Goal: Task Accomplishment & Management: Complete application form

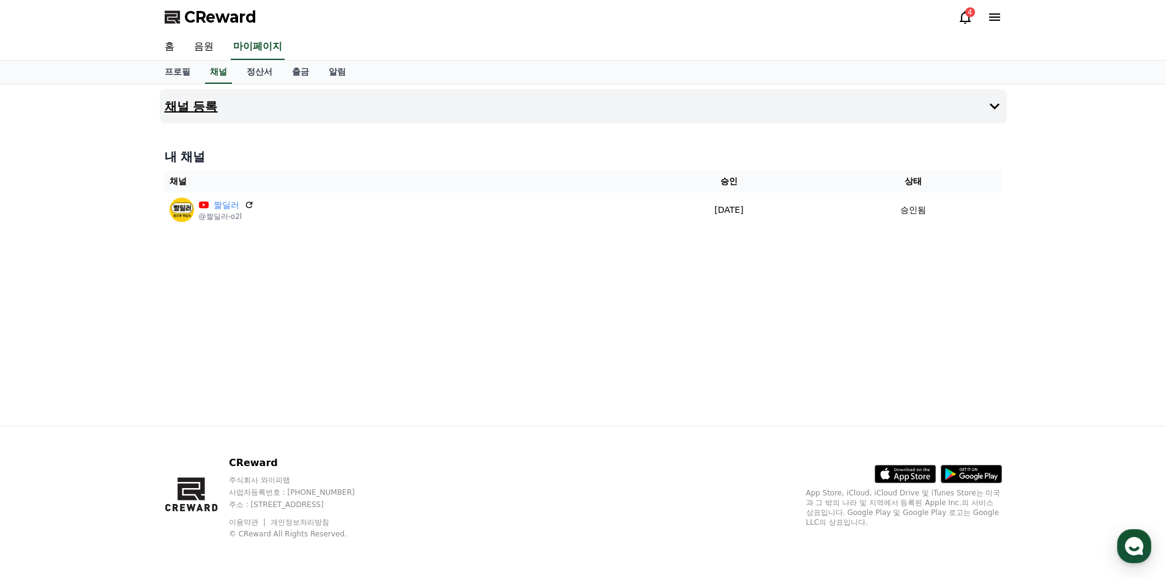
click at [263, 102] on button "채널 등록" at bounding box center [583, 106] width 847 height 34
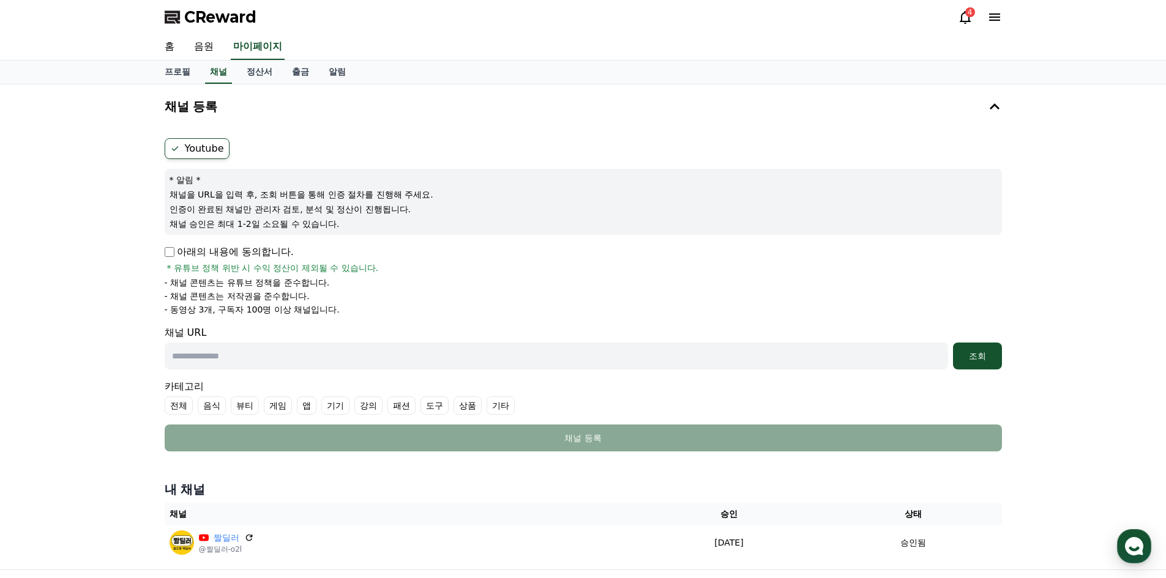
click at [253, 353] on input "text" at bounding box center [557, 356] width 784 height 27
paste input "**********"
type input "**********"
click at [982, 360] on div "조회" at bounding box center [977, 356] width 39 height 12
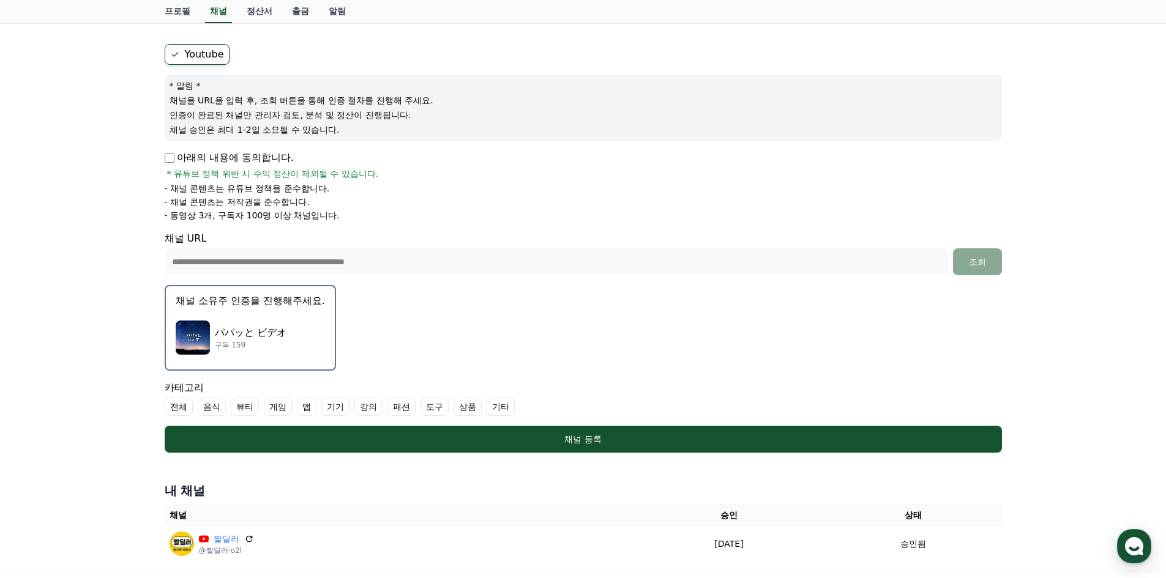
scroll to position [122, 0]
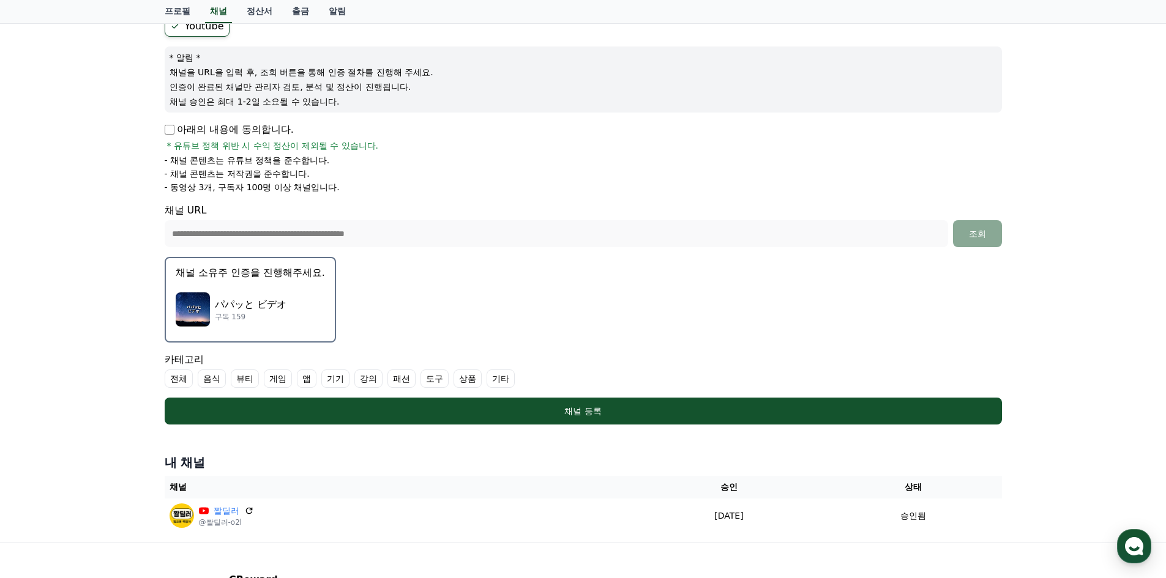
click at [499, 380] on label "기타" at bounding box center [501, 379] width 28 height 18
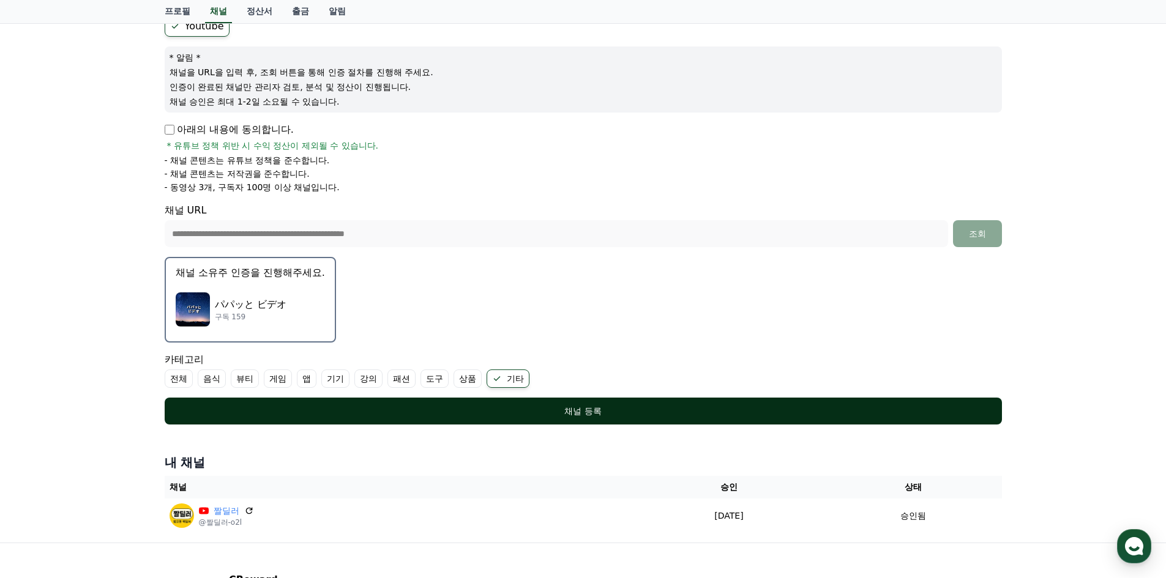
click at [470, 403] on button "채널 등록" at bounding box center [583, 411] width 837 height 27
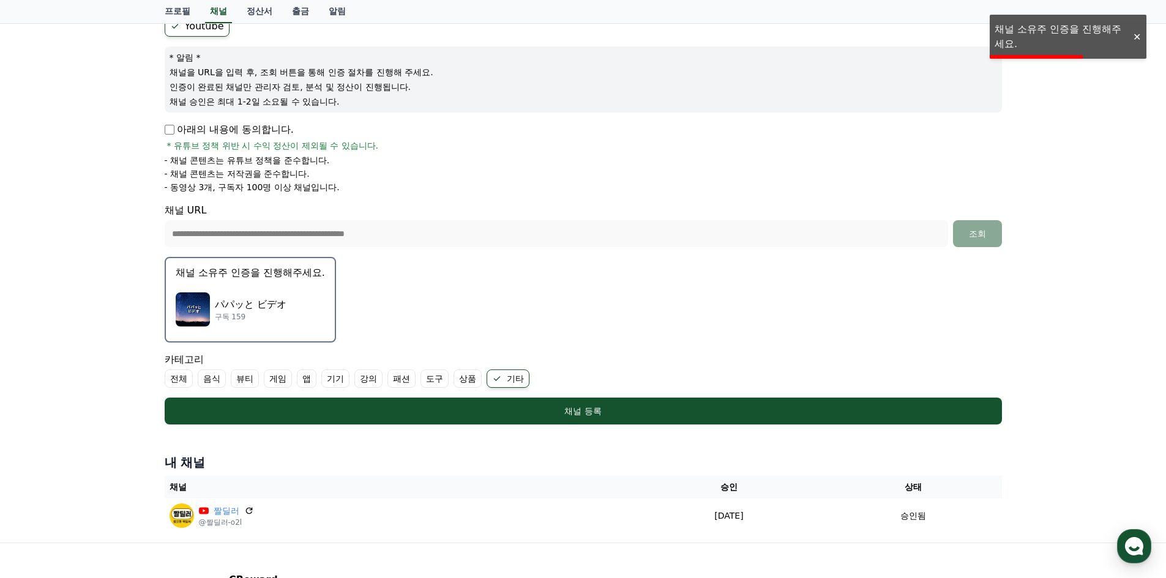
click at [303, 327] on div "パパッと ビデオ 구독 159" at bounding box center [250, 309] width 149 height 49
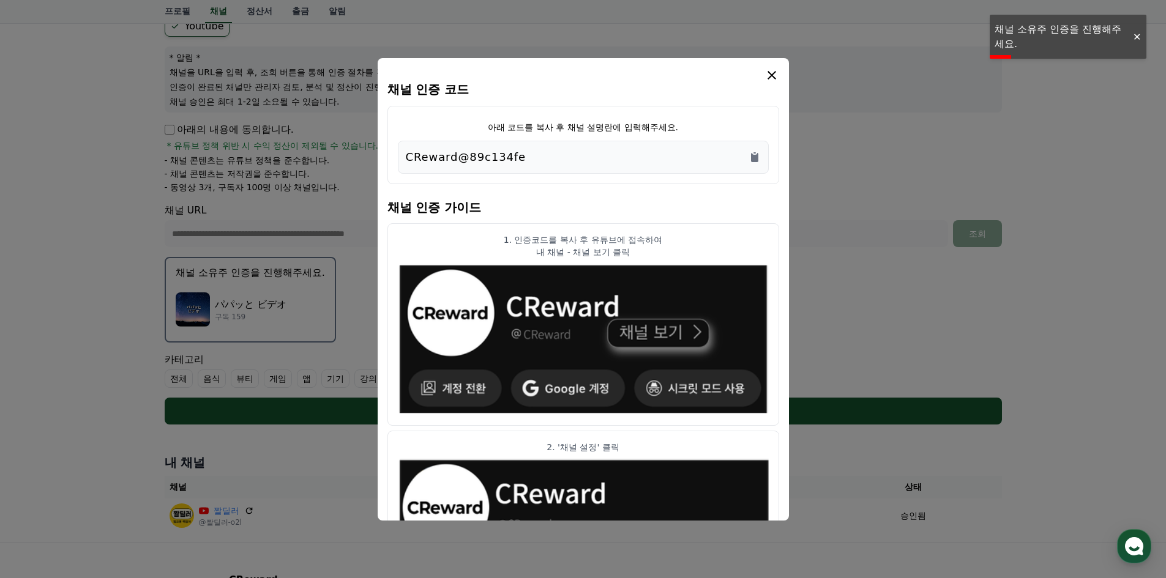
drag, startPoint x: 540, startPoint y: 152, endPoint x: 381, endPoint y: 157, distance: 159.3
click at [381, 157] on div "채널 인증 코드 아래 코드를 복사 후 채널 설명란에 입력해주세요. CReward@89c134fe 채널 인증 가이드 1. 인증코드를 복사 후 유…" at bounding box center [583, 289] width 411 height 463
copy p "CReward@89c134fe"
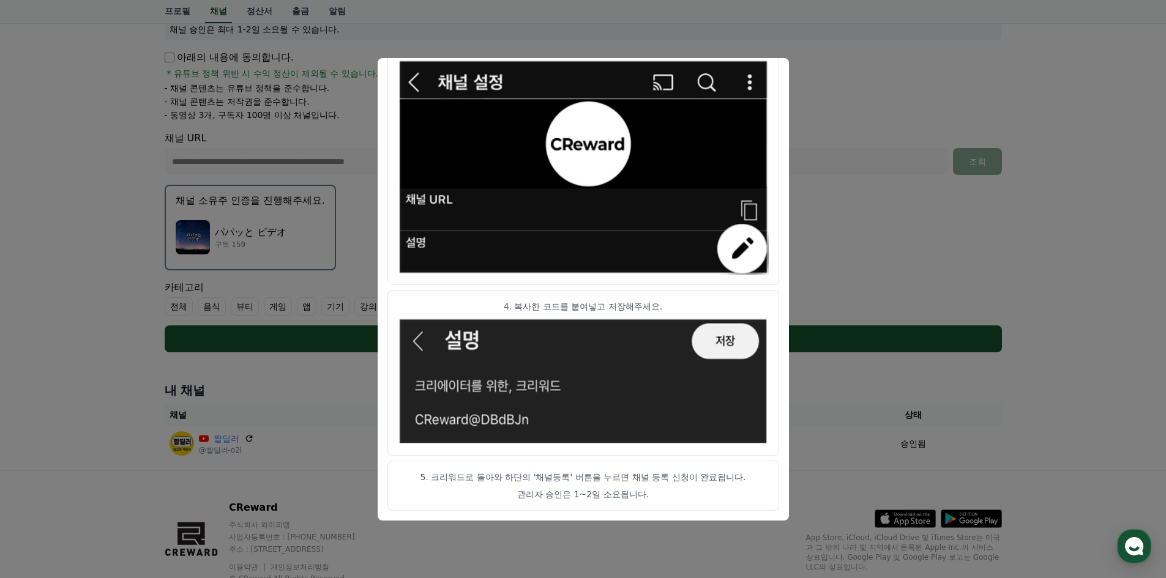
scroll to position [239, 0]
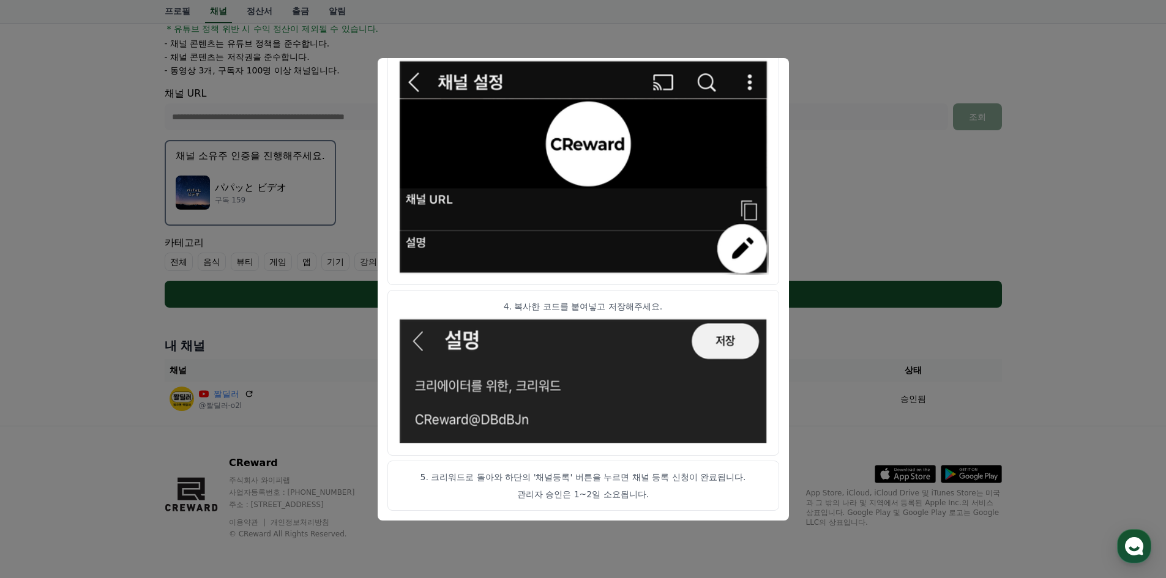
click at [850, 74] on button "close modal" at bounding box center [583, 289] width 1166 height 578
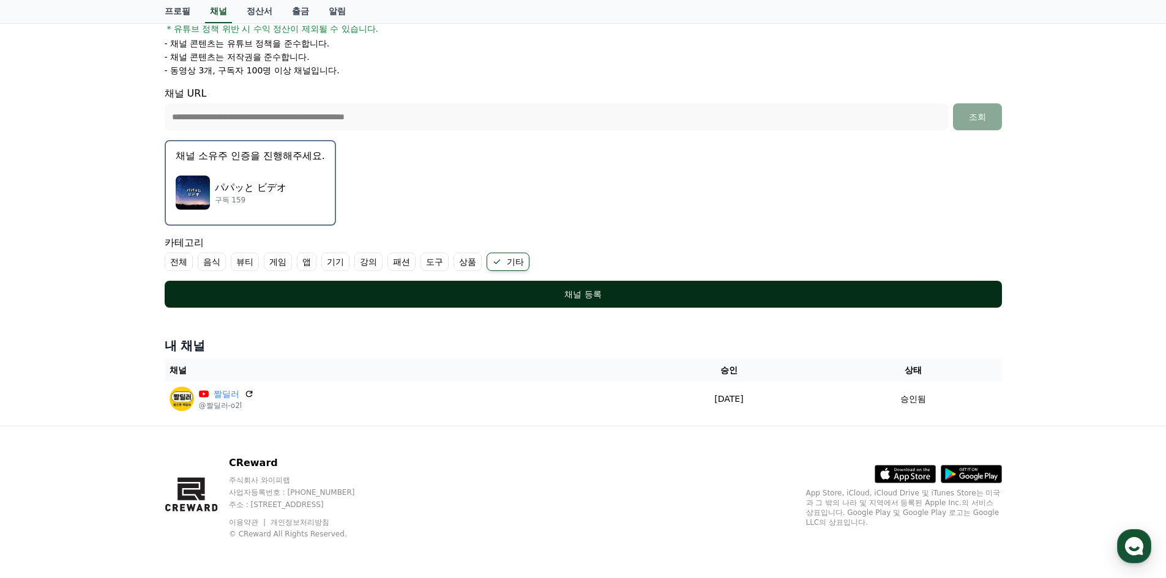
click at [690, 302] on button "채널 등록" at bounding box center [583, 294] width 837 height 27
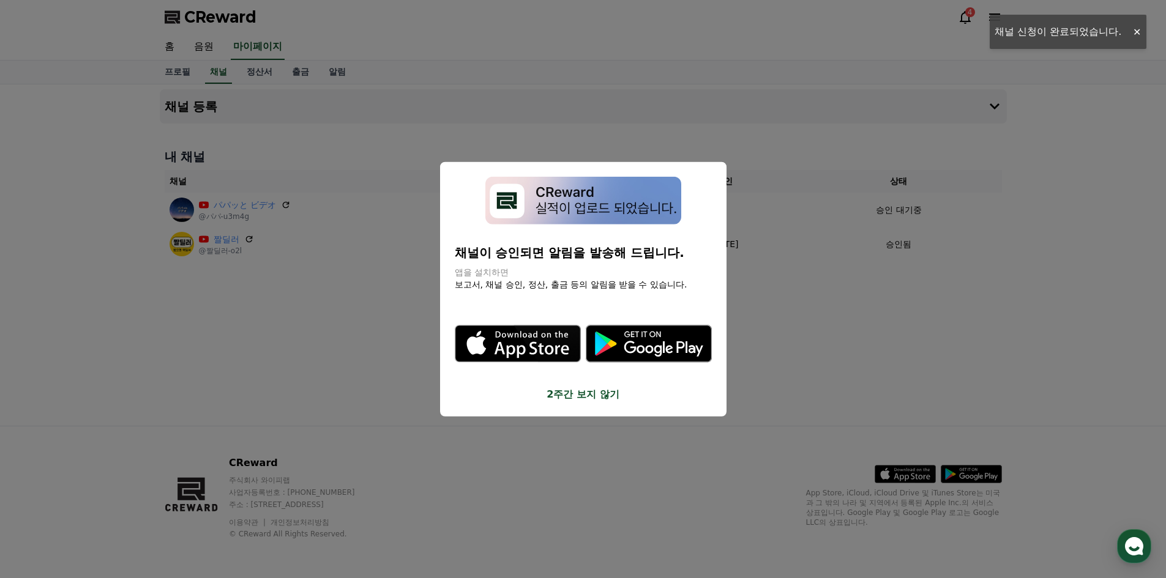
click at [373, 174] on button "close modal" at bounding box center [583, 289] width 1166 height 578
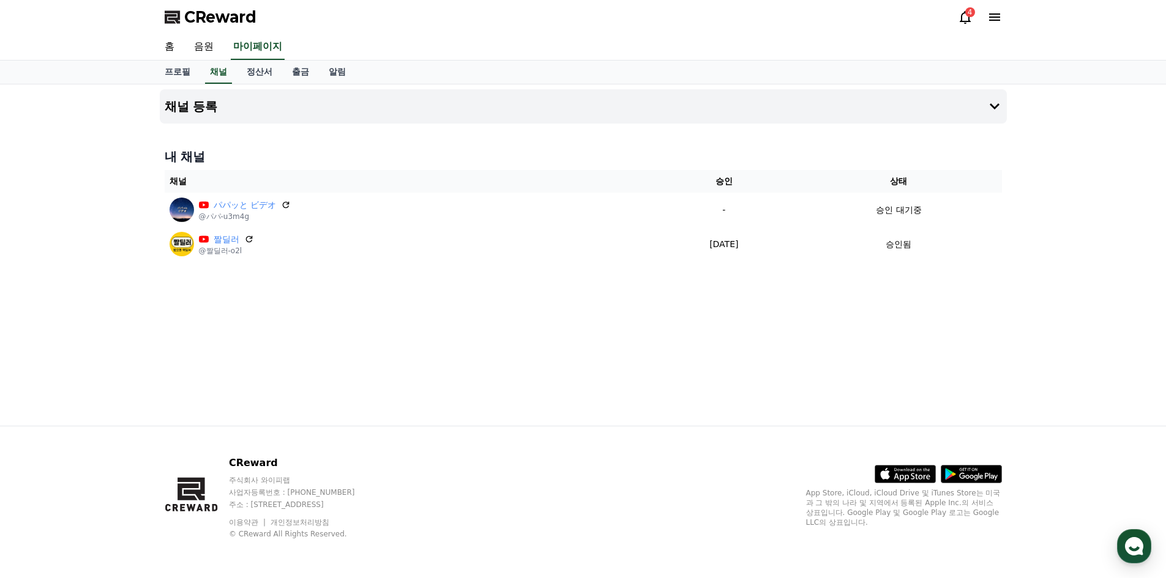
click at [564, 28] on div "CReward 4" at bounding box center [583, 17] width 857 height 34
click at [203, 53] on link "음원" at bounding box center [203, 47] width 39 height 26
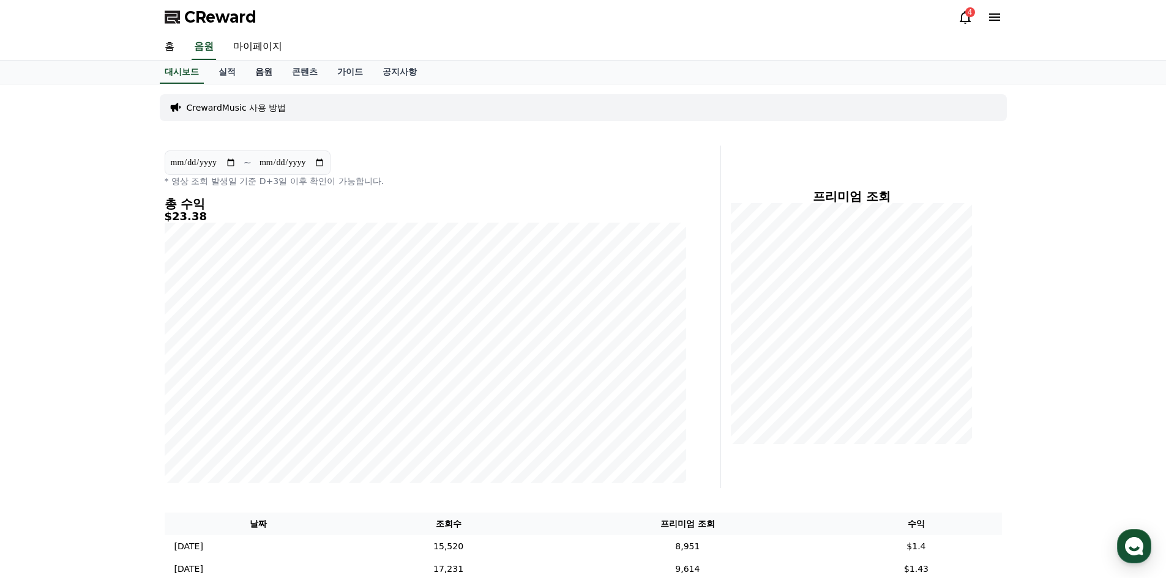
click at [264, 75] on link "음원" at bounding box center [263, 72] width 37 height 23
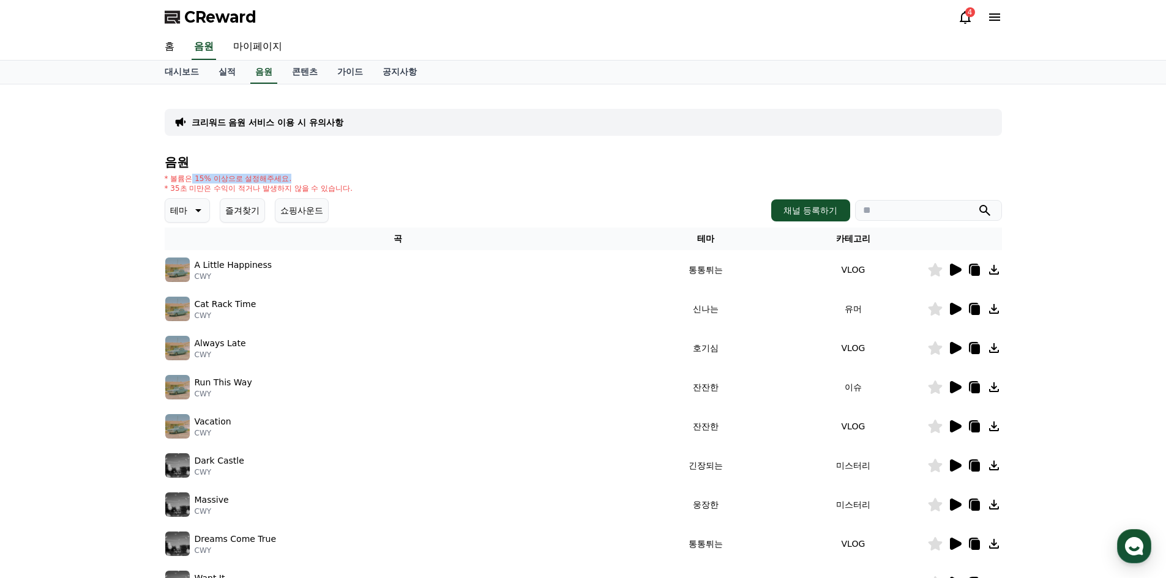
drag, startPoint x: 191, startPoint y: 180, endPoint x: 362, endPoint y: 178, distance: 171.4
click at [362, 178] on div "* 볼륨은 15% 이상으로 설정해주세요. * 35초 미만은 수익이 적거나 발생하지 않을 수 있습니다." at bounding box center [583, 184] width 837 height 20
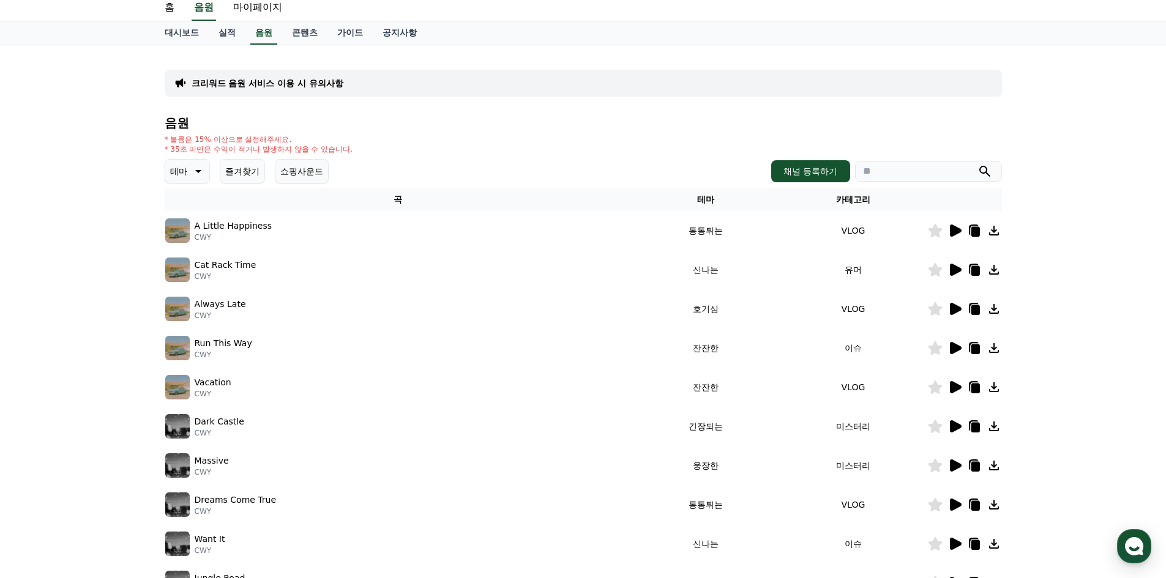
scroll to position [61, 0]
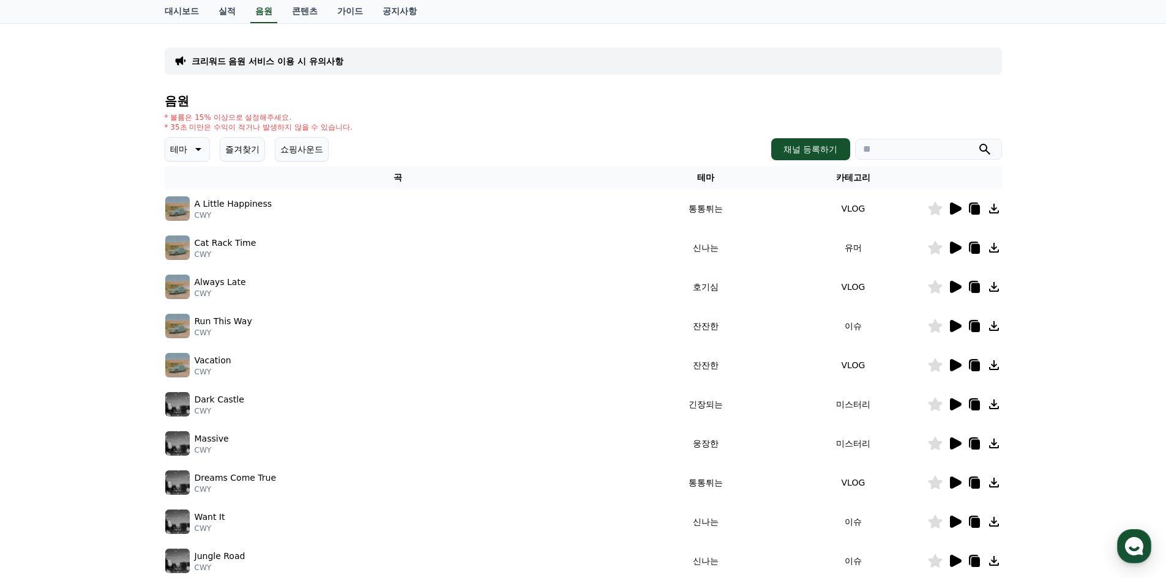
click at [949, 291] on icon at bounding box center [955, 287] width 15 height 15
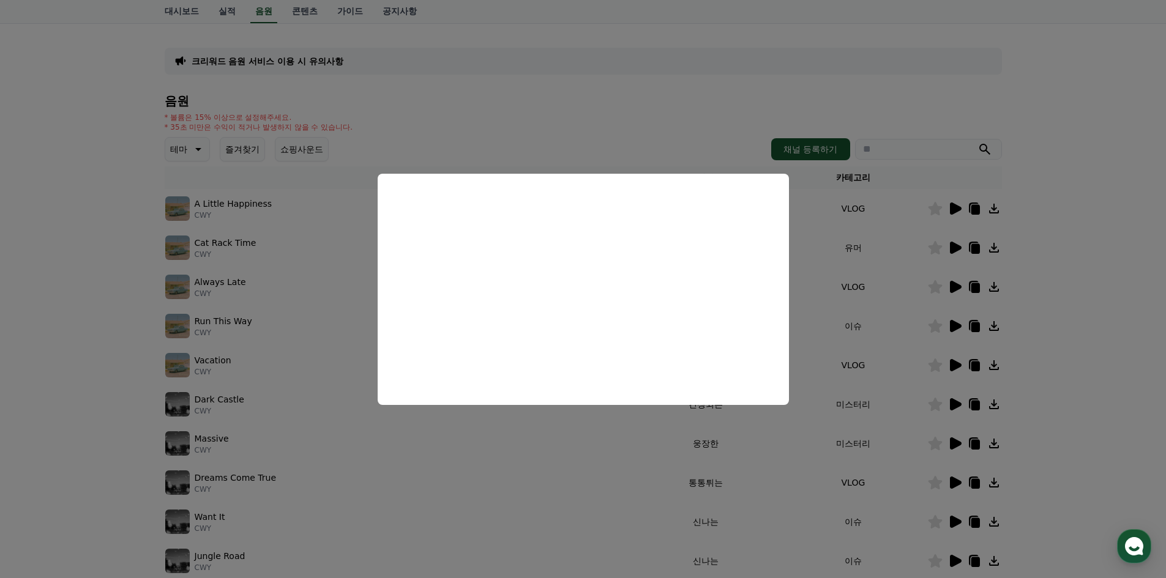
click at [826, 273] on button "close modal" at bounding box center [583, 289] width 1166 height 578
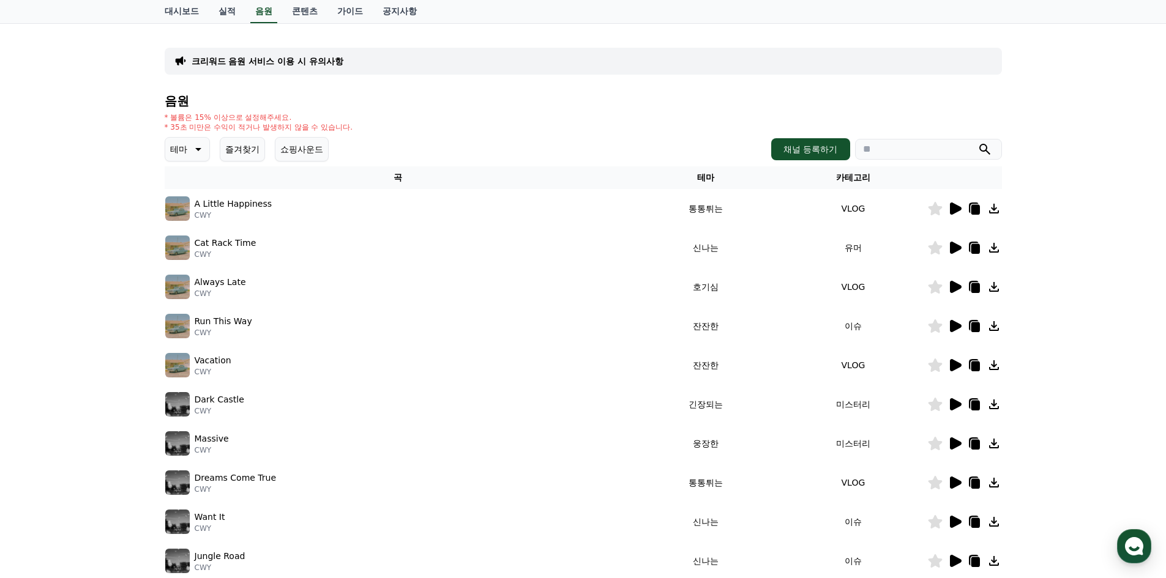
click at [949, 404] on icon at bounding box center [955, 404] width 15 height 15
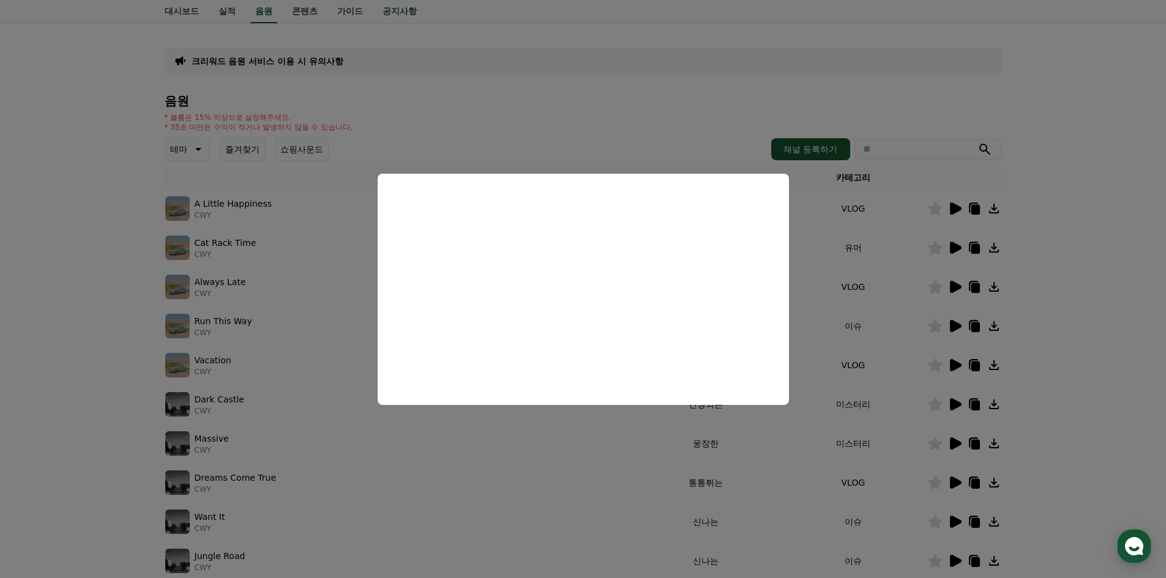
click at [728, 453] on button "close modal" at bounding box center [583, 289] width 1166 height 578
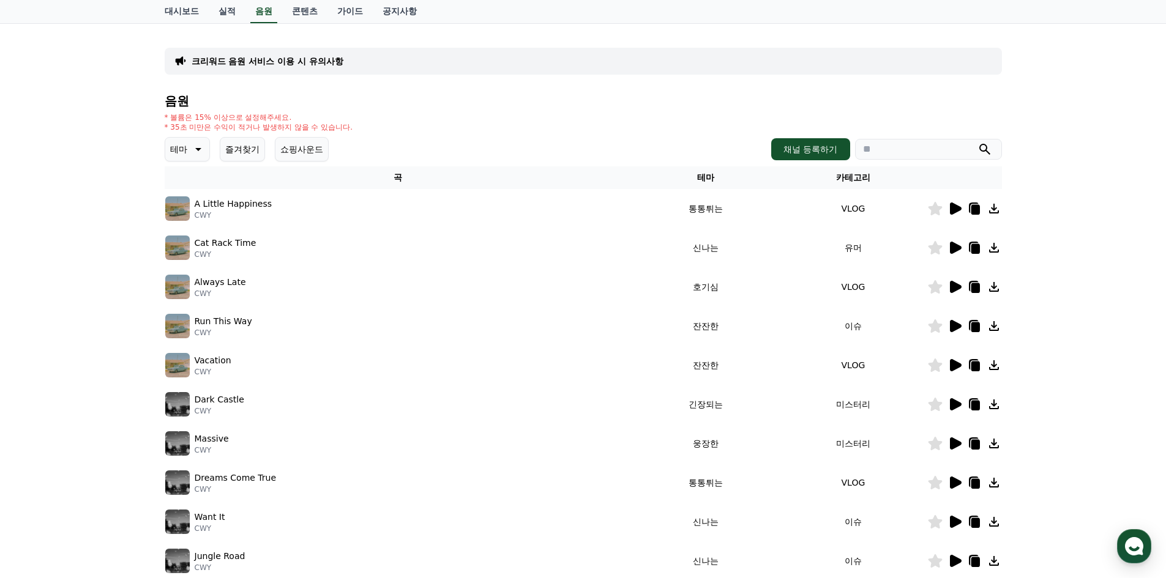
click at [956, 441] on icon at bounding box center [956, 444] width 12 height 12
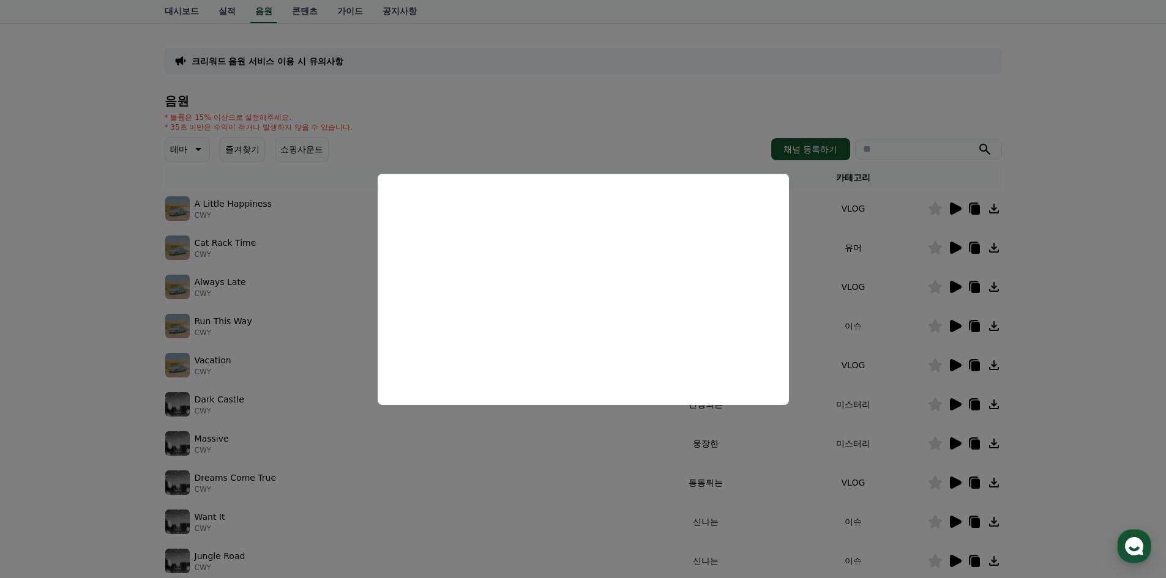
click at [741, 526] on button "close modal" at bounding box center [583, 289] width 1166 height 578
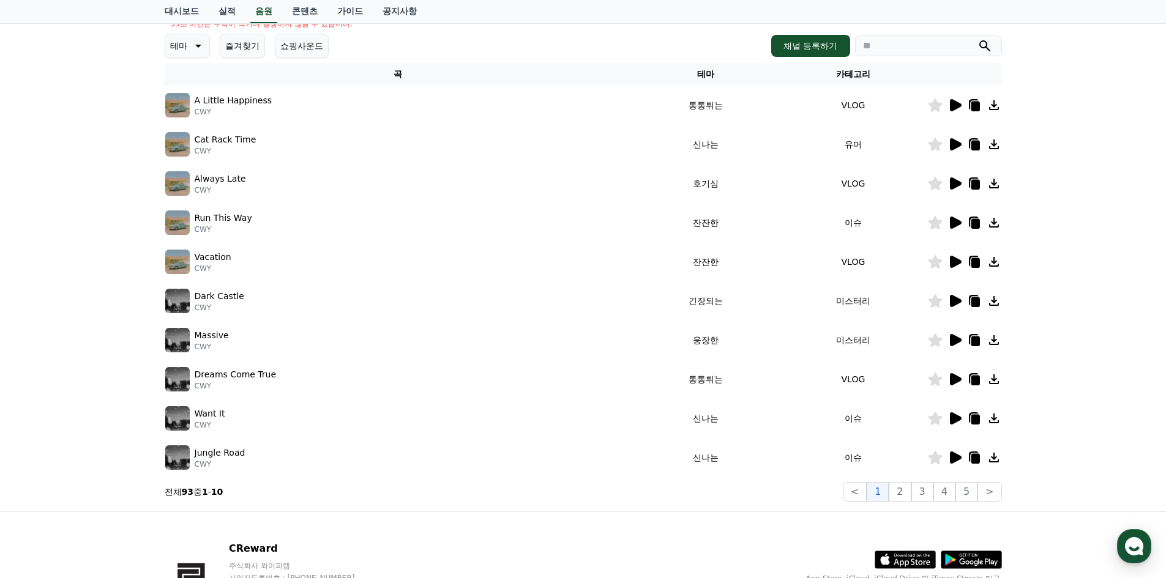
scroll to position [184, 0]
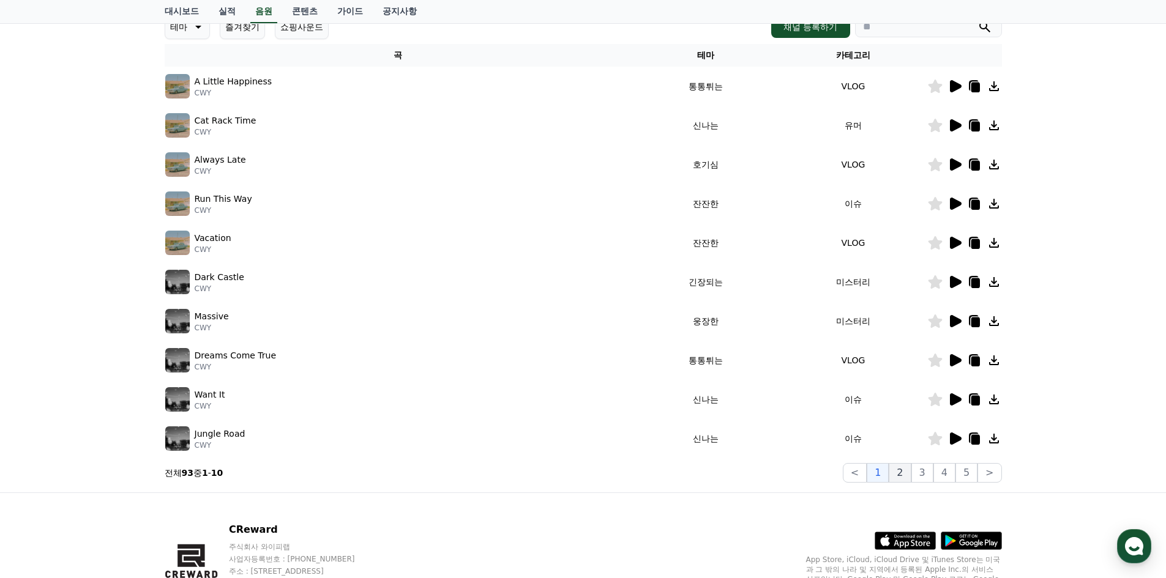
click at [904, 480] on button "2" at bounding box center [900, 473] width 22 height 20
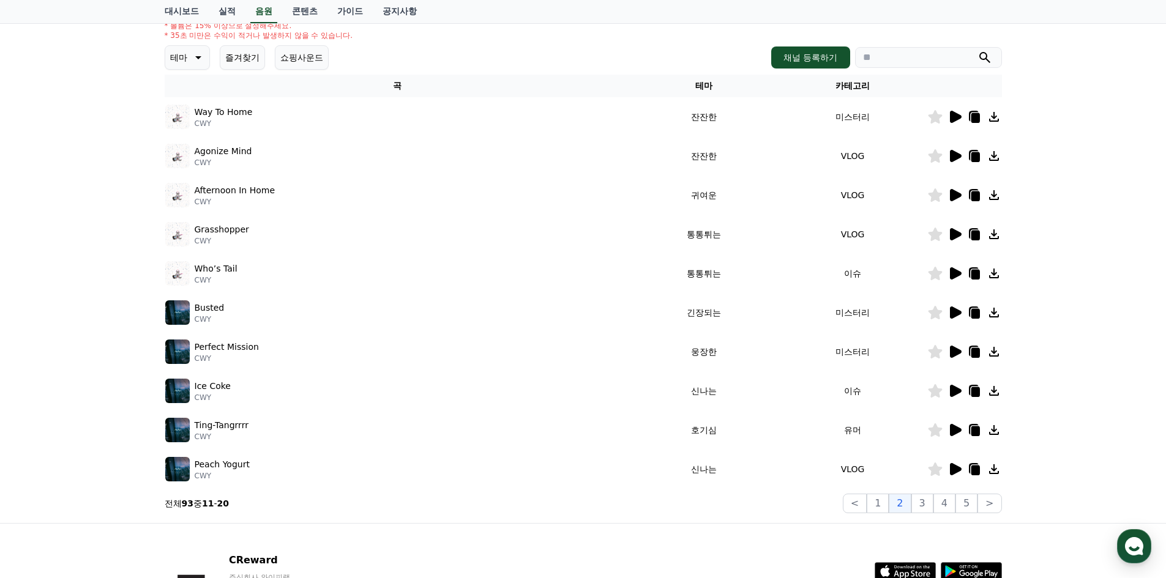
scroll to position [122, 0]
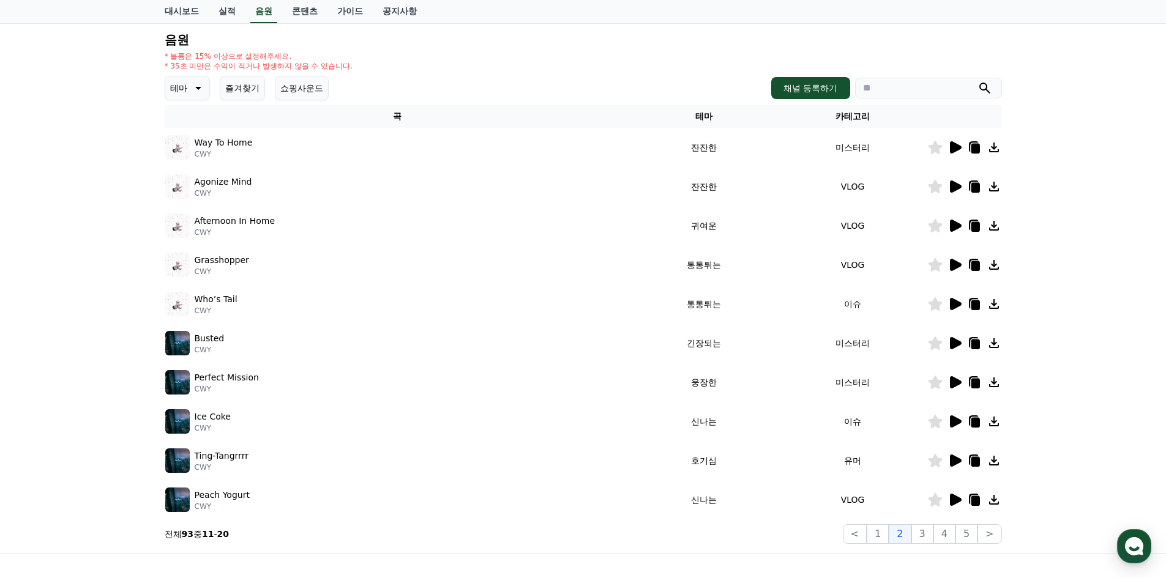
click at [955, 149] on icon at bounding box center [956, 147] width 12 height 12
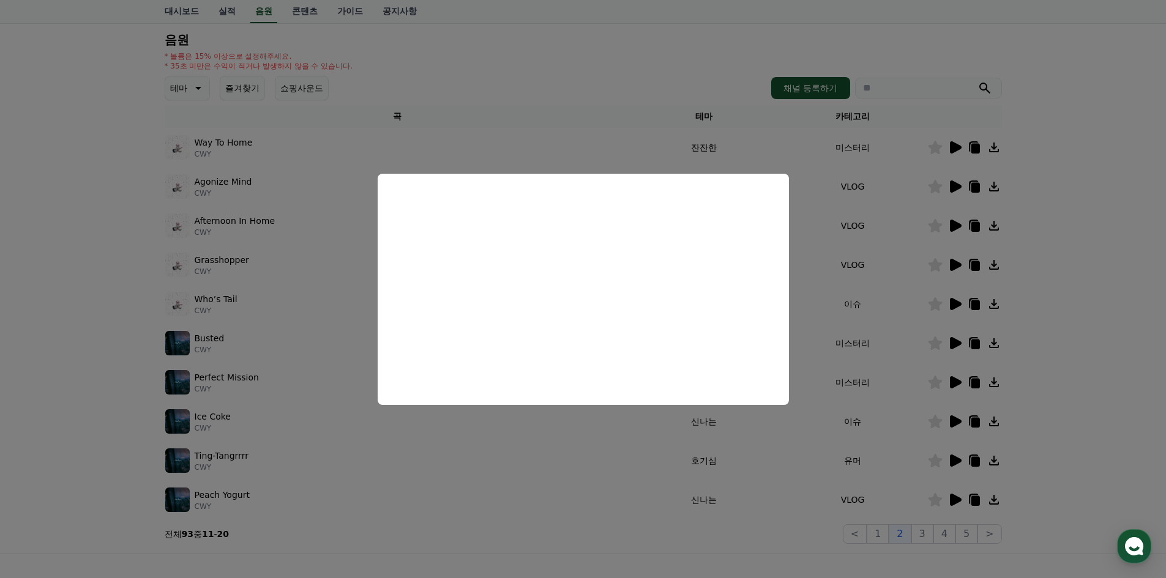
click at [847, 246] on button "close modal" at bounding box center [583, 289] width 1166 height 578
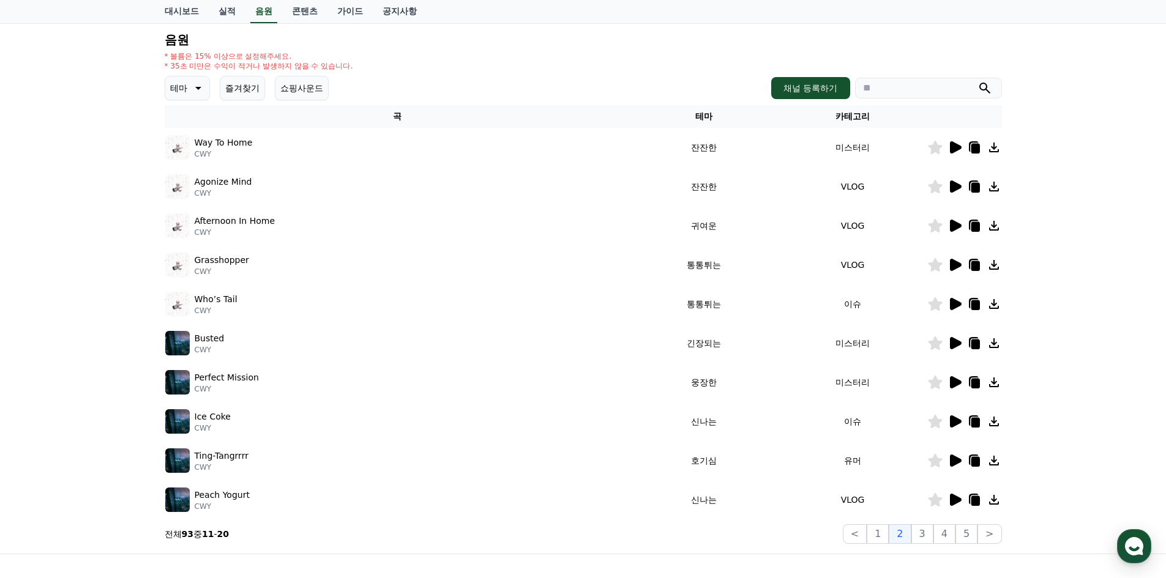
click at [952, 306] on icon at bounding box center [956, 304] width 12 height 12
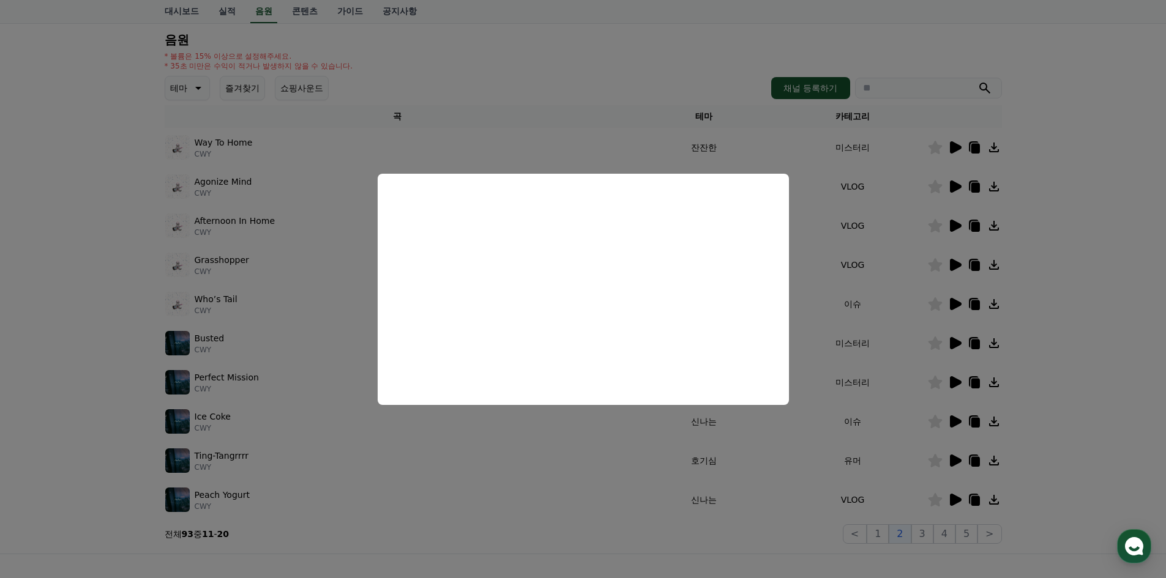
click at [816, 327] on button "close modal" at bounding box center [583, 289] width 1166 height 578
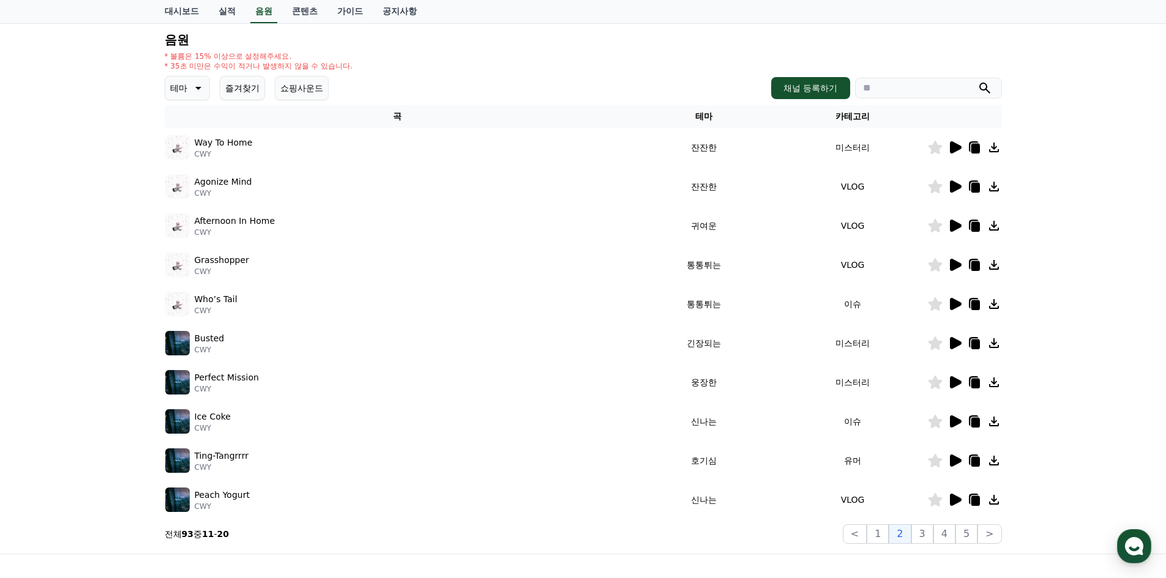
click at [954, 342] on icon at bounding box center [956, 343] width 12 height 12
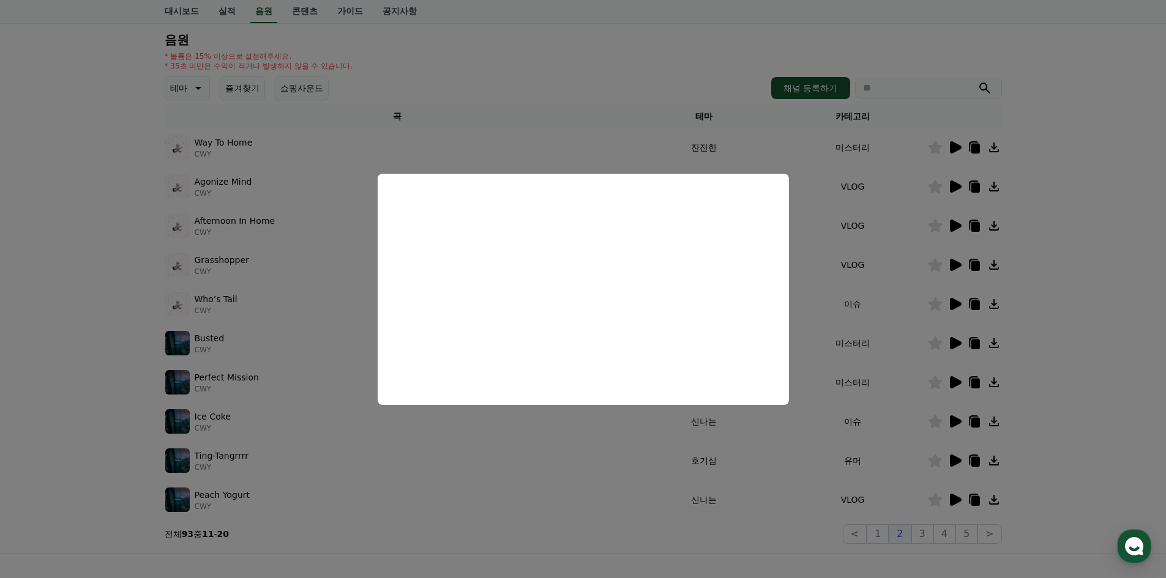
click at [856, 324] on button "close modal" at bounding box center [583, 289] width 1166 height 578
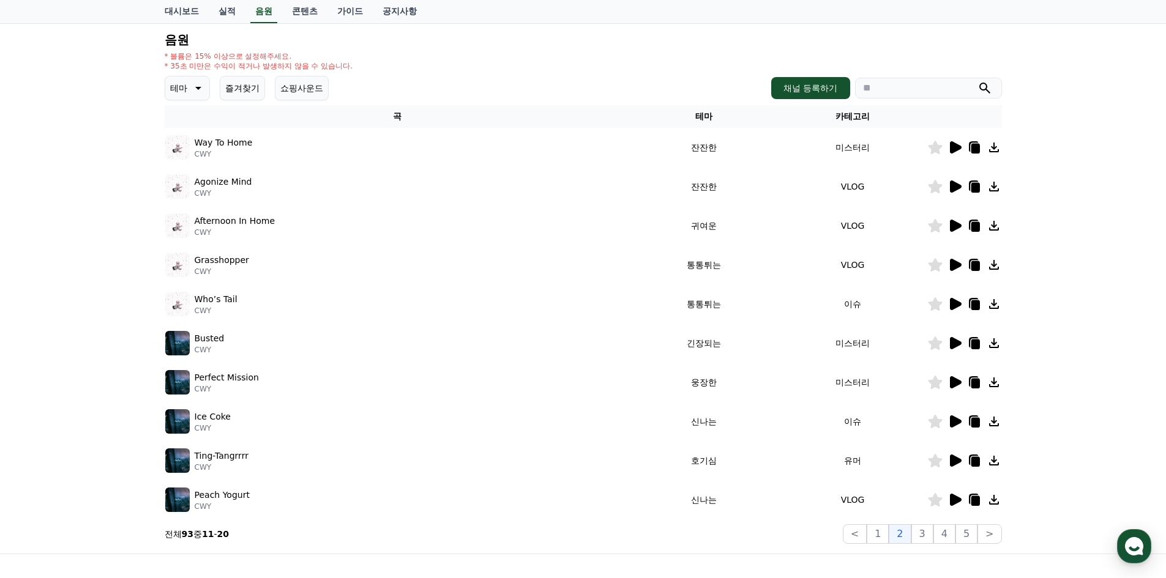
click at [951, 387] on icon at bounding box center [956, 382] width 12 height 12
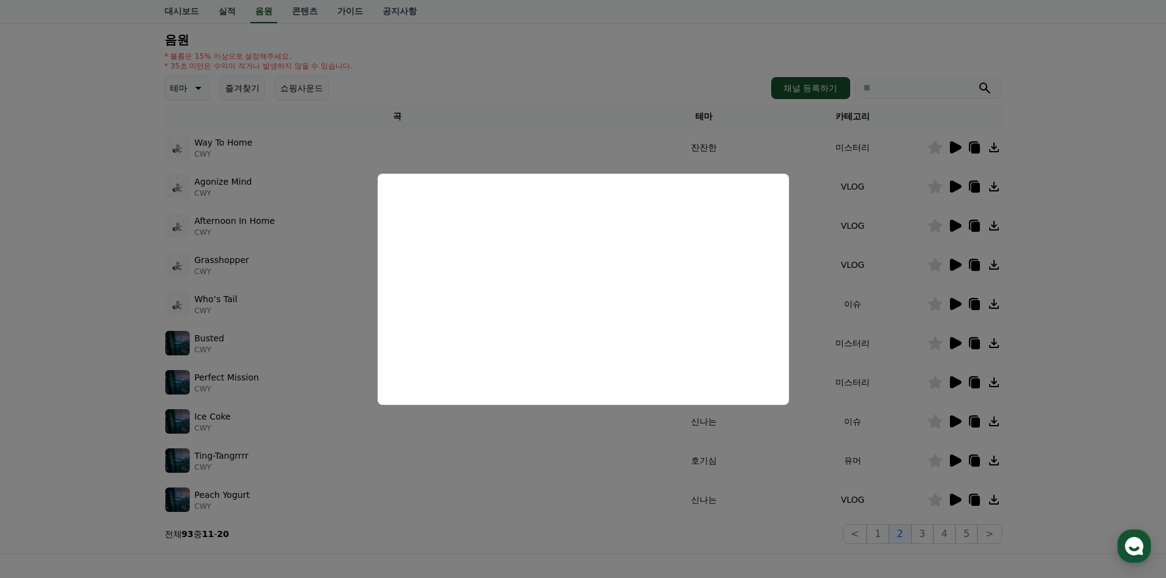
click at [970, 382] on button "close modal" at bounding box center [583, 289] width 1166 height 578
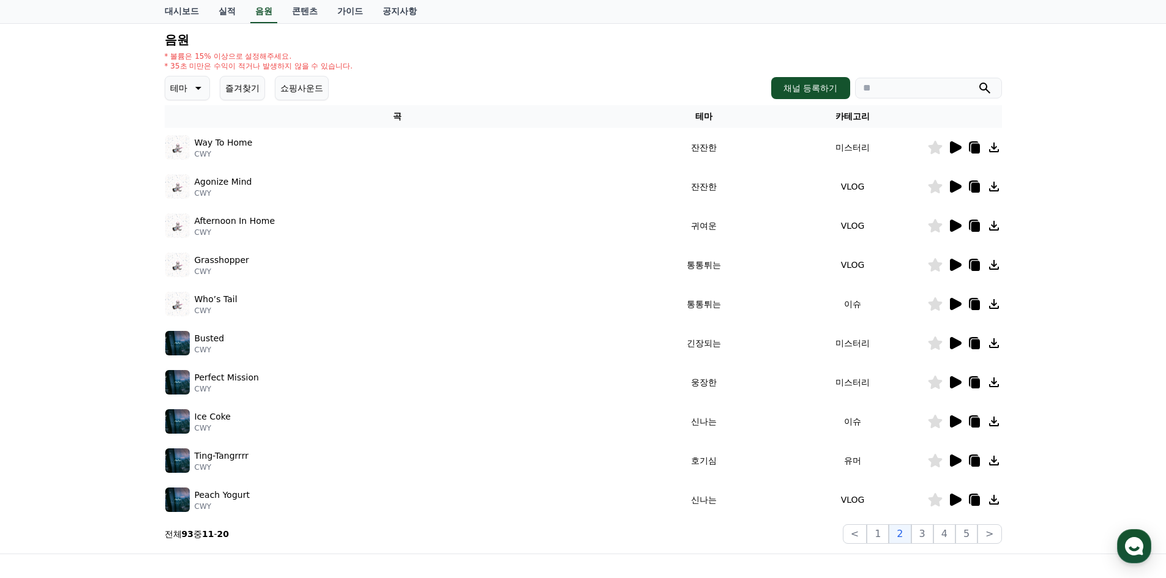
click at [975, 384] on icon at bounding box center [975, 384] width 9 height 10
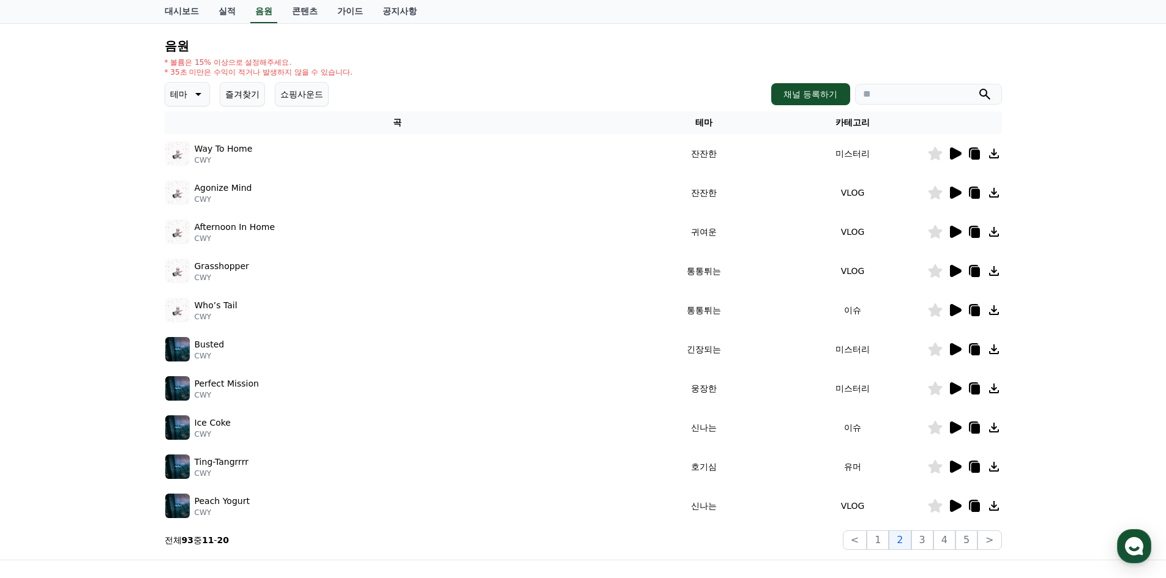
scroll to position [184, 0]
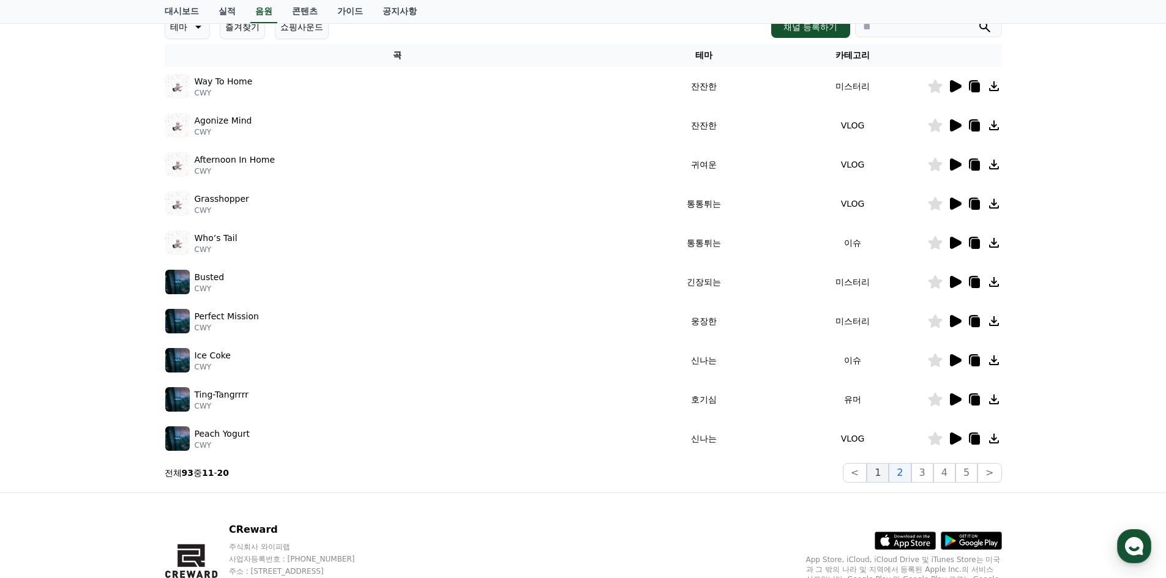
click at [888, 473] on button "1" at bounding box center [878, 473] width 22 height 20
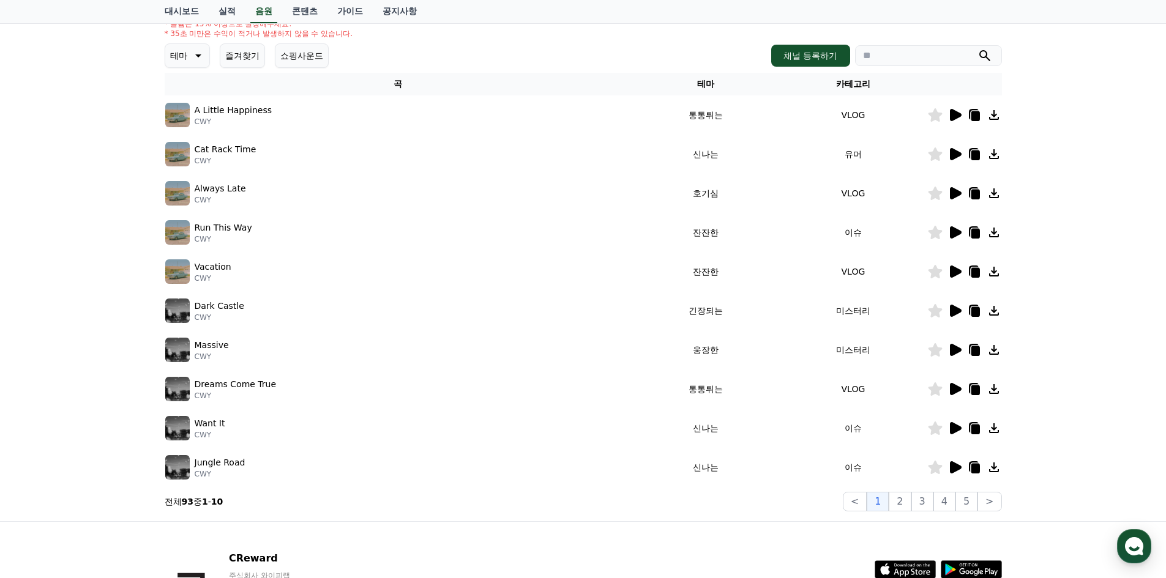
scroll to position [184, 0]
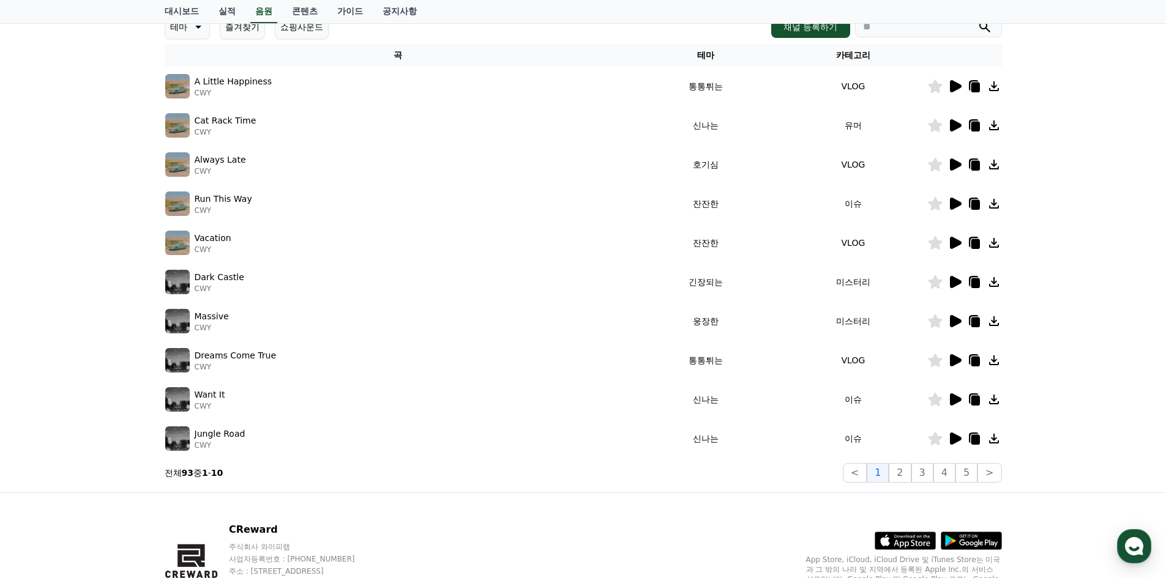
click at [955, 438] on icon at bounding box center [956, 439] width 12 height 12
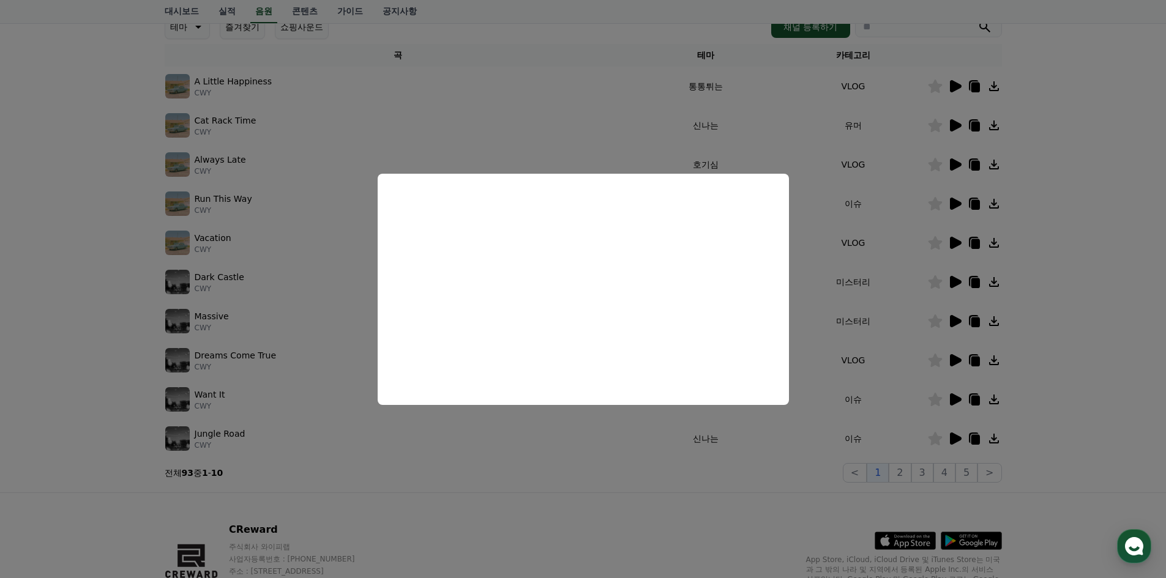
click at [825, 413] on button "close modal" at bounding box center [583, 289] width 1166 height 578
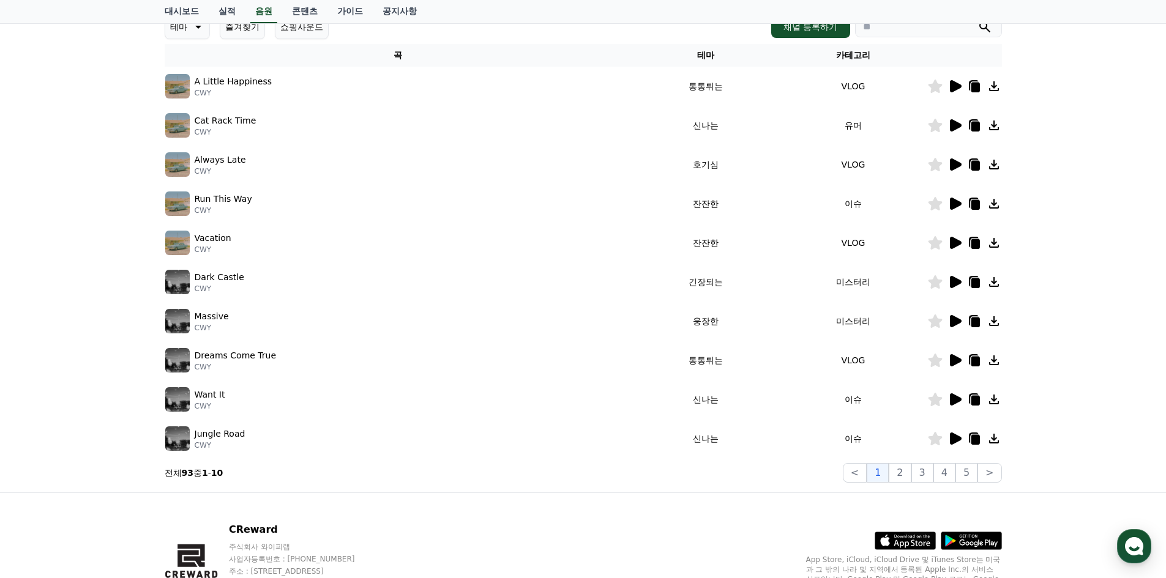
click at [948, 400] on icon at bounding box center [955, 399] width 15 height 15
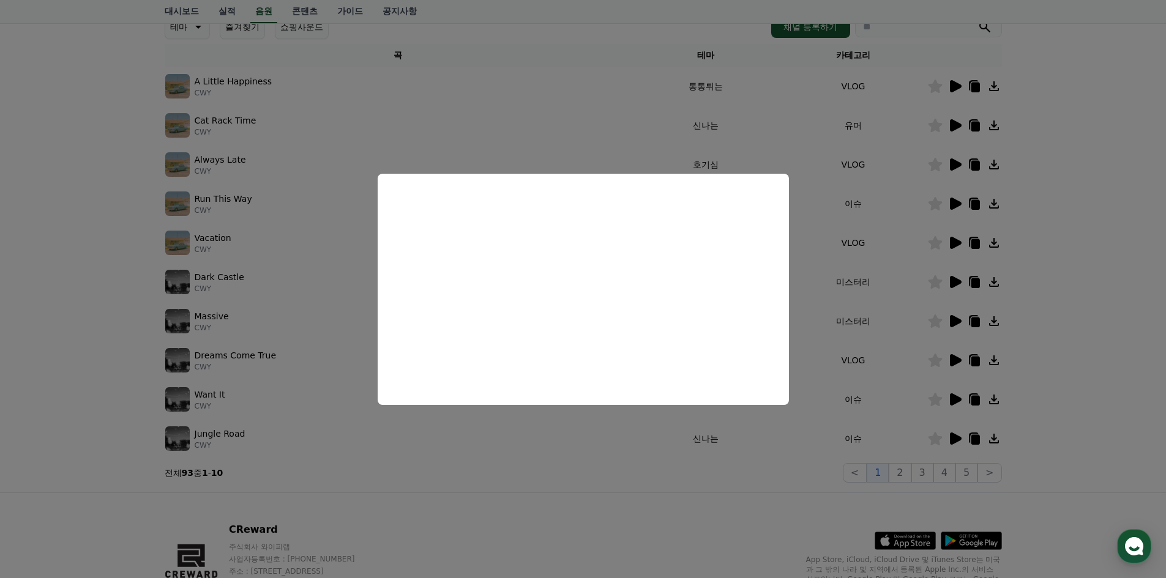
click at [807, 403] on button "close modal" at bounding box center [583, 289] width 1166 height 578
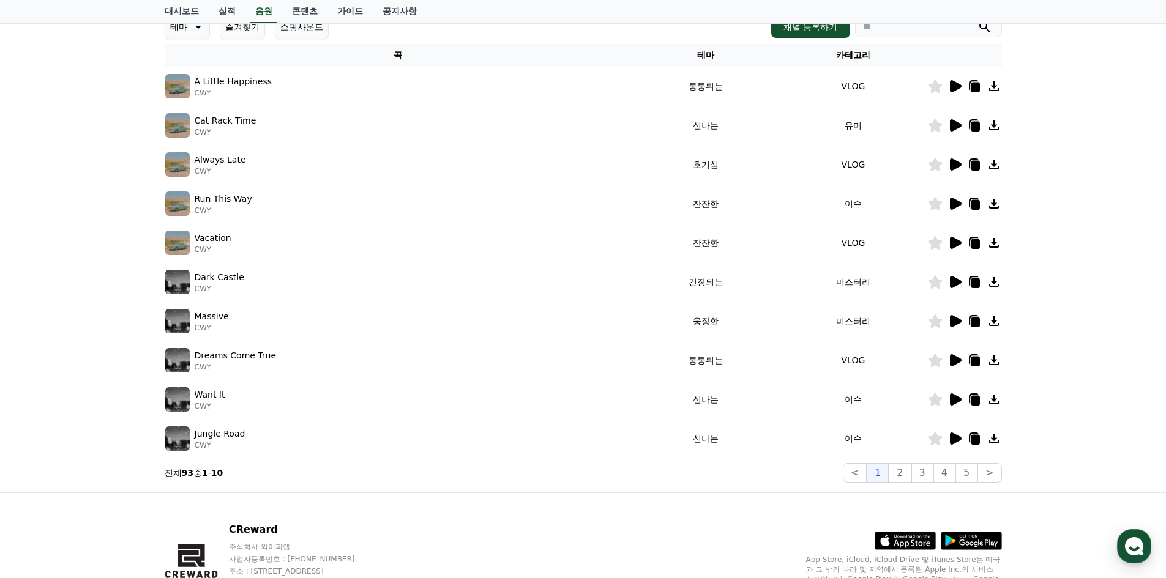
click at [951, 359] on icon at bounding box center [956, 360] width 12 height 12
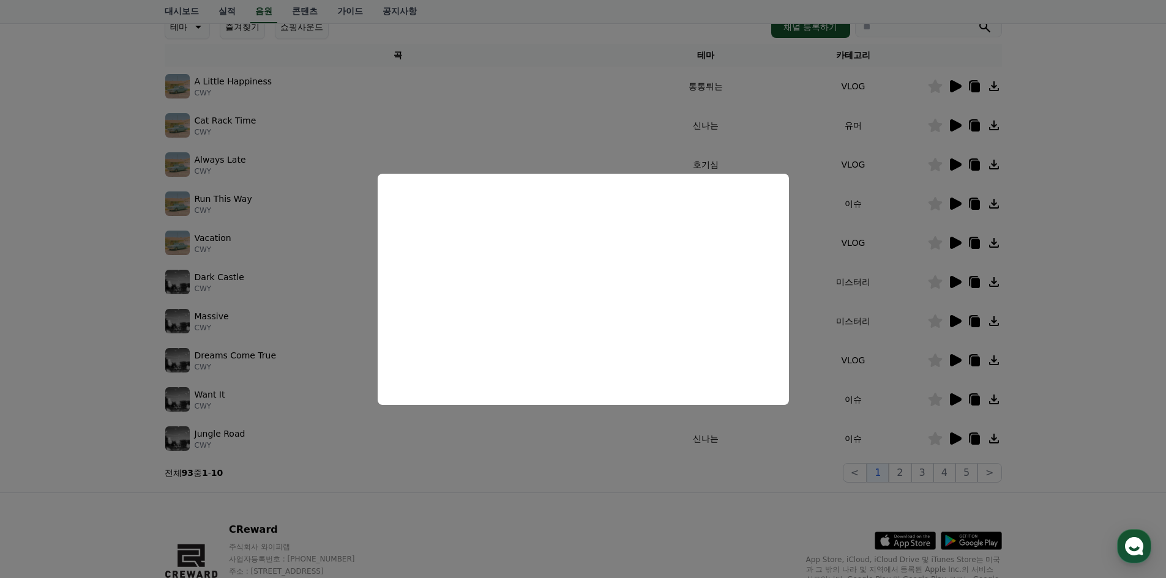
click at [825, 347] on button "close modal" at bounding box center [583, 289] width 1166 height 578
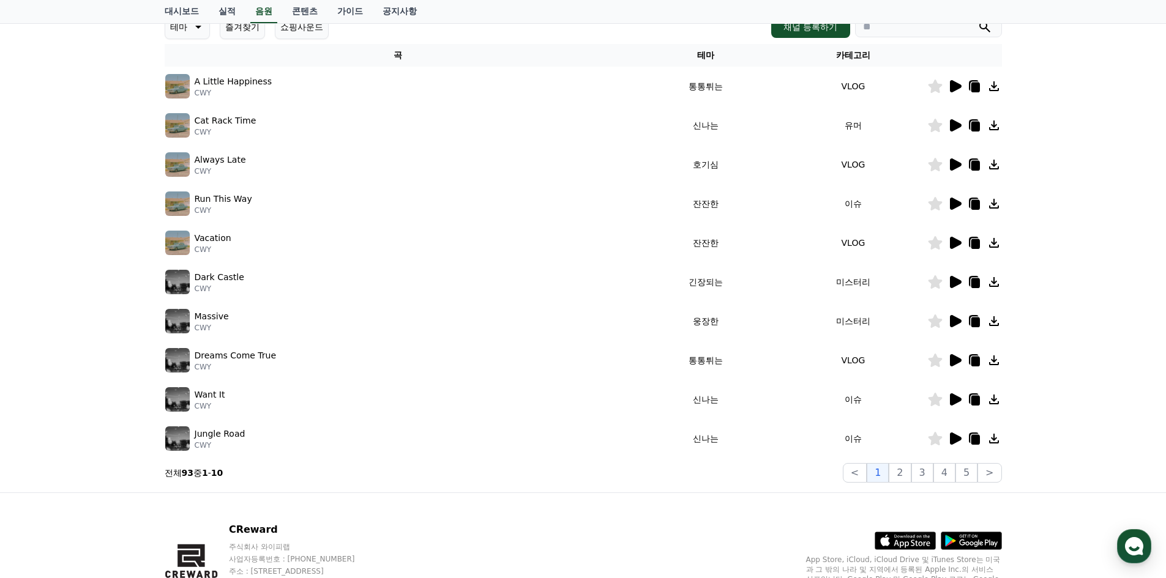
click at [956, 128] on icon at bounding box center [956, 125] width 12 height 12
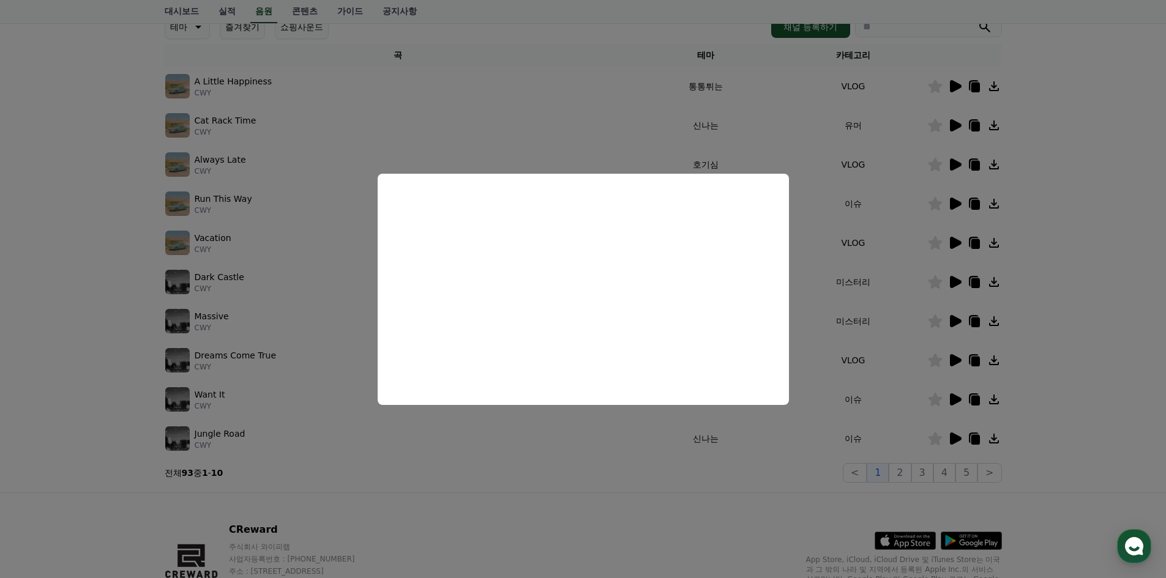
click at [839, 235] on button "close modal" at bounding box center [583, 289] width 1166 height 578
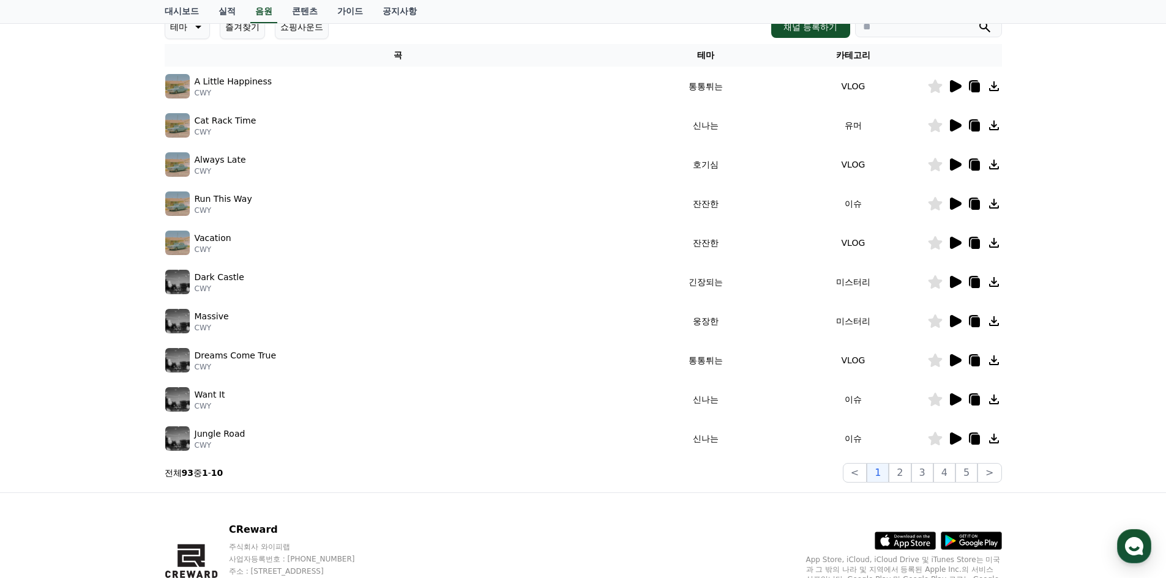
click at [978, 163] on icon at bounding box center [975, 166] width 9 height 10
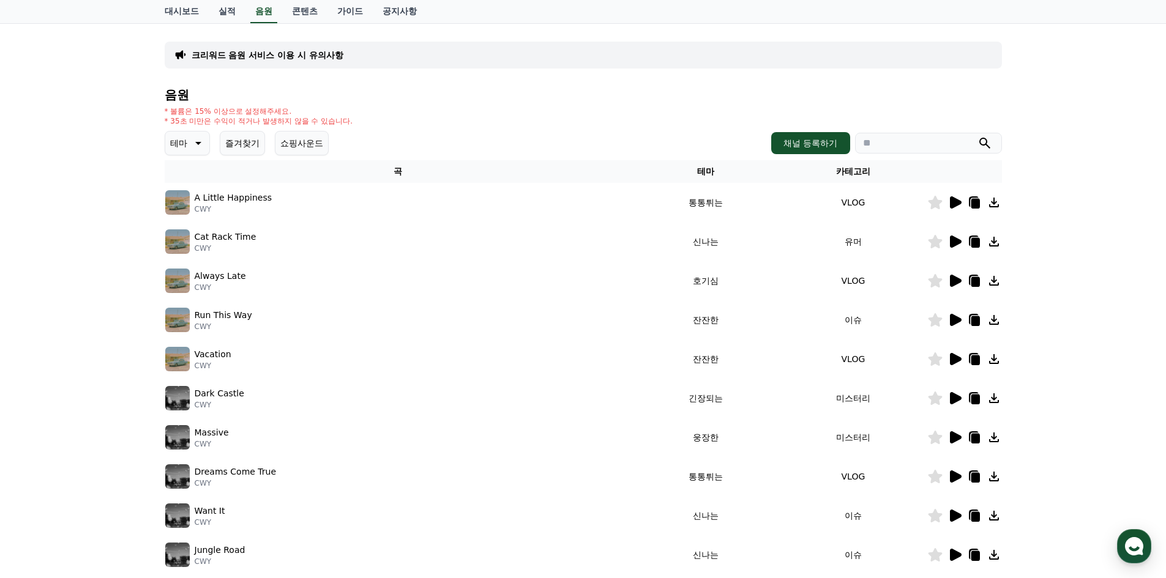
scroll to position [0, 0]
